Goal: Information Seeking & Learning: Learn about a topic

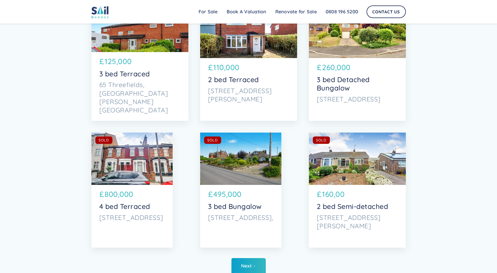
scroll to position [2331, 0]
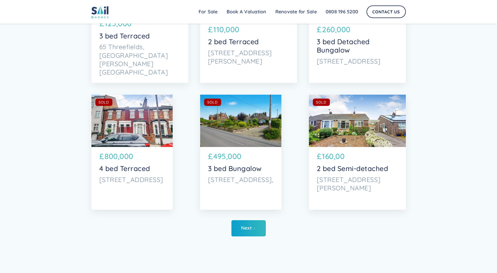
click at [249, 144] on div "SOLD AVAILABLE" at bounding box center [240, 121] width 81 height 52
click at [251, 224] on link "Next" at bounding box center [248, 228] width 34 height 16
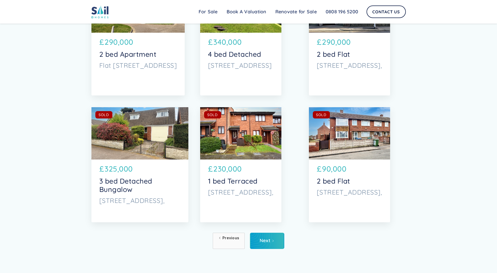
scroll to position [2331, 0]
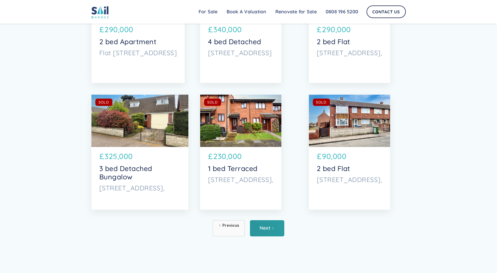
click at [265, 229] on div "Next" at bounding box center [265, 228] width 11 height 5
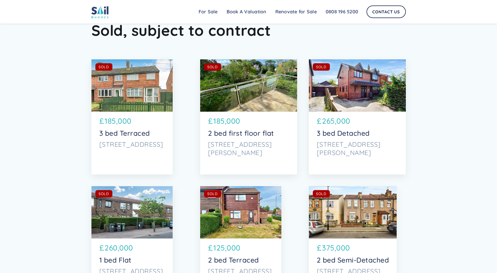
scroll to position [2121, 0]
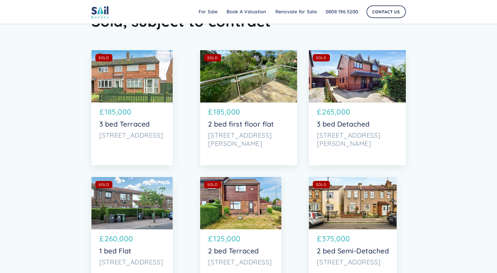
click at [115, 112] on p "185,000" at bounding box center [117, 112] width 27 height 11
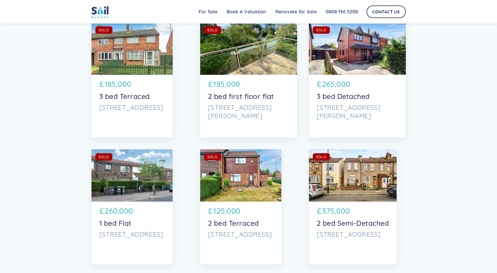
scroll to position [2147, 0]
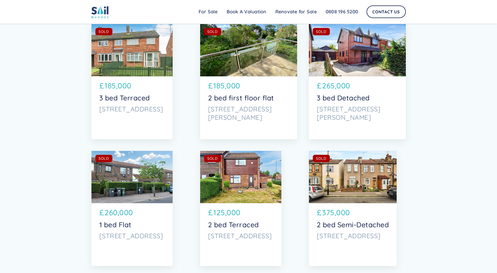
click at [335, 80] on div "SOLD AVAILABLE £ 265,000 3 bed Detached 3 Parr Lane, Eccleston, Chorley" at bounding box center [357, 102] width 97 height 52
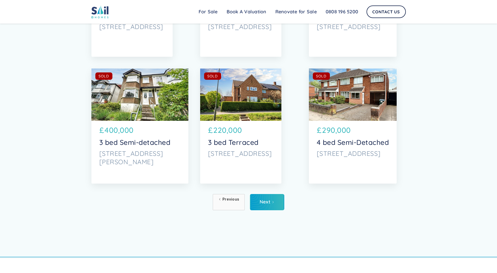
scroll to position [2383, 0]
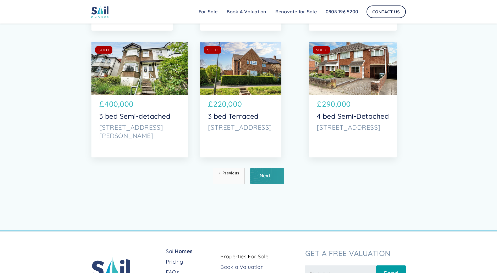
click at [262, 183] on link "Next" at bounding box center [267, 176] width 34 height 16
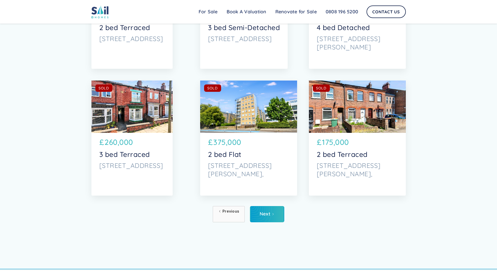
scroll to position [2357, 0]
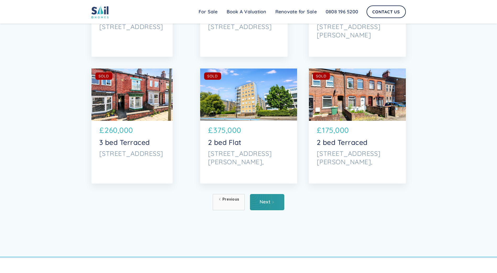
click at [262, 207] on link "Next" at bounding box center [267, 202] width 34 height 16
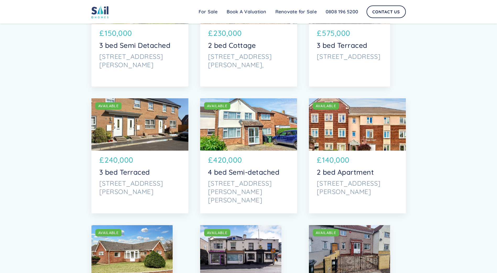
scroll to position [262, 0]
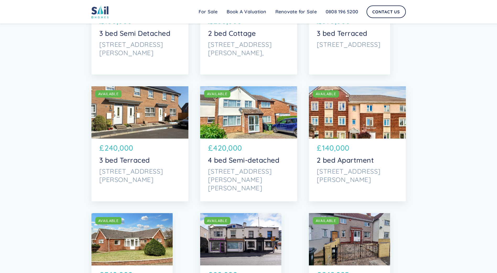
click at [228, 144] on p "420,000" at bounding box center [227, 148] width 29 height 11
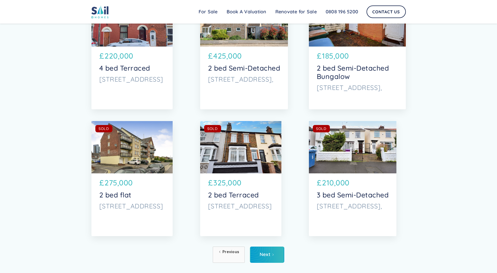
scroll to position [2304, 0]
click at [269, 256] on div "Next" at bounding box center [265, 254] width 11 height 5
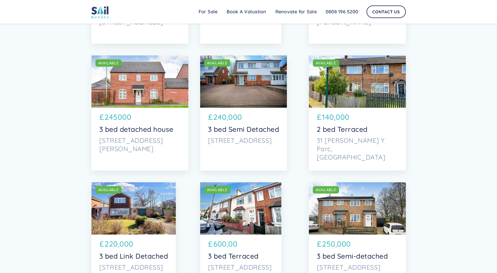
scroll to position [1309, 0]
